Goal: Information Seeking & Learning: Check status

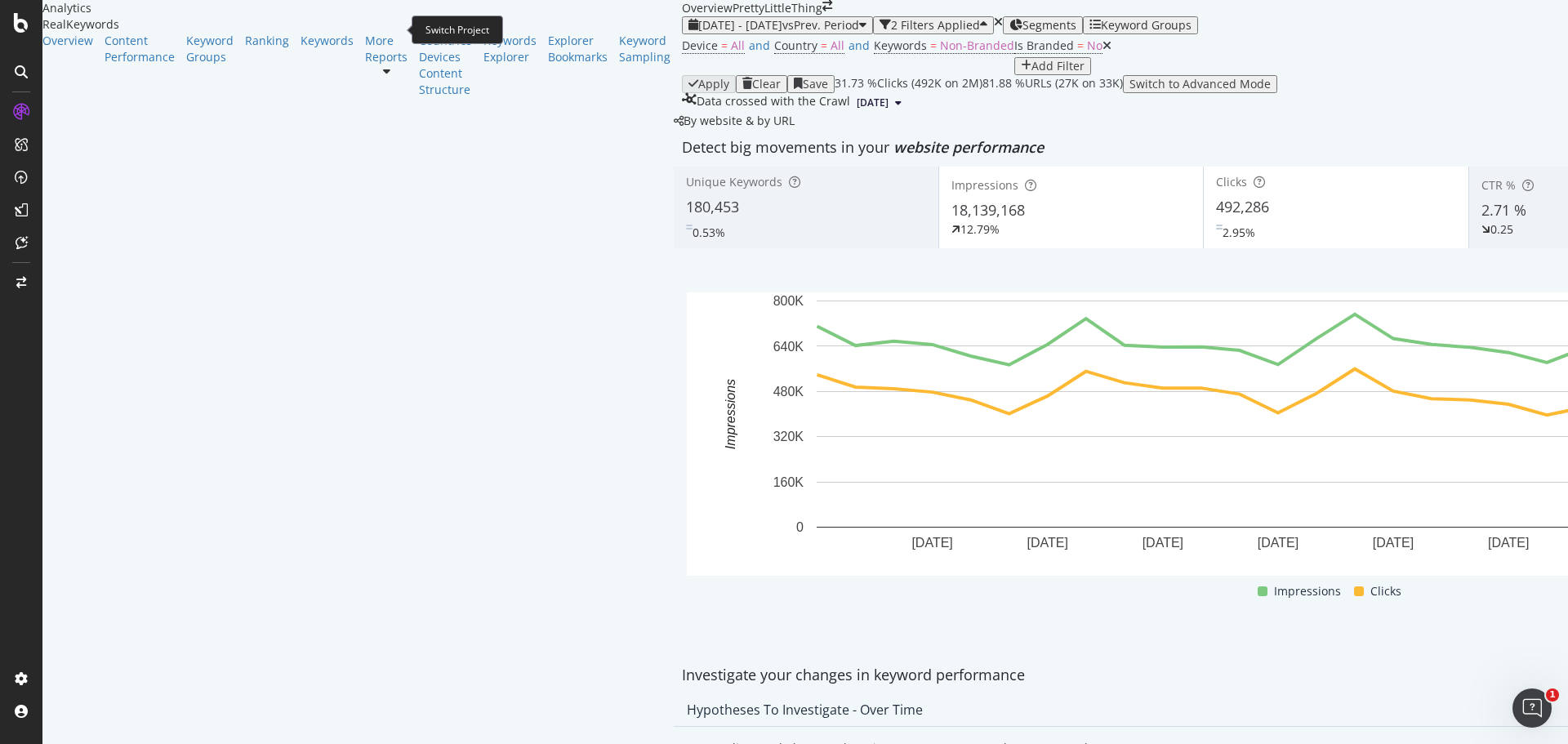
click at [823, 12] on icon "arrow-right-arrow-left" at bounding box center [828, 6] width 10 height 12
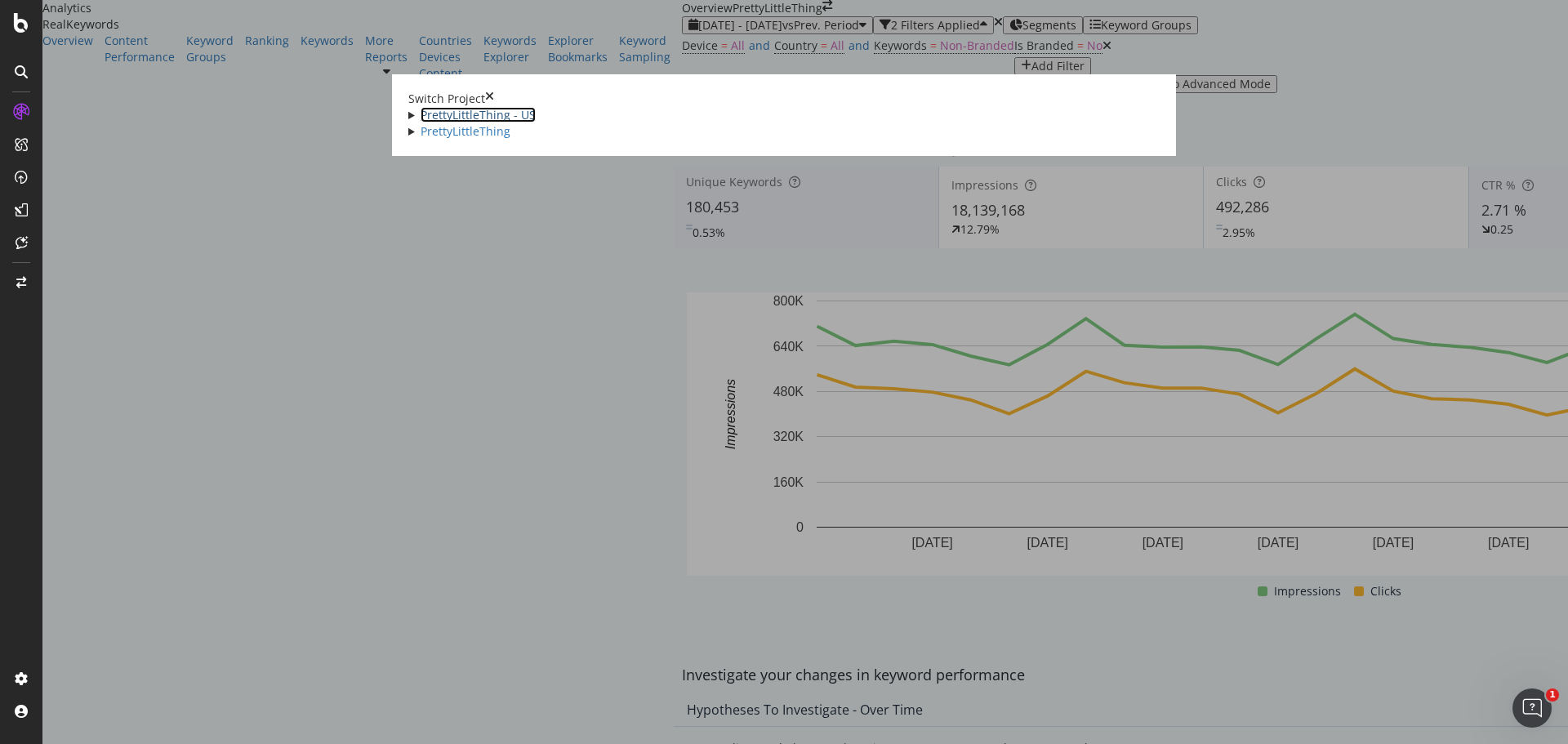
click at [421, 107] on link "PrettyLittleThing - US" at bounding box center [478, 114] width 115 height 16
